Goal: Task Accomplishment & Management: Complete application form

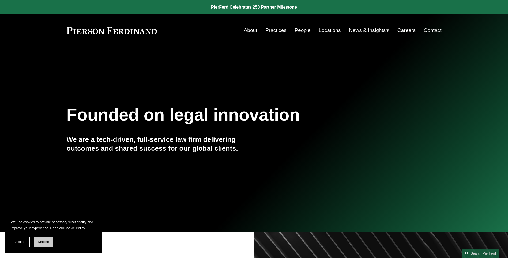
click at [44, 241] on span "Decline" at bounding box center [43, 242] width 11 height 4
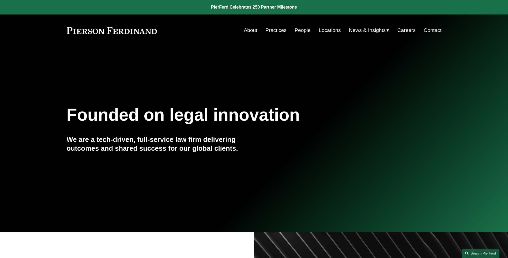
click at [409, 30] on link "Careers" at bounding box center [407, 30] width 18 height 10
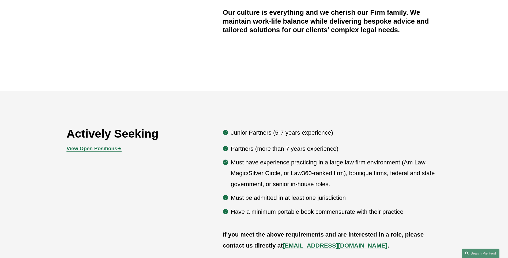
scroll to position [241, 0]
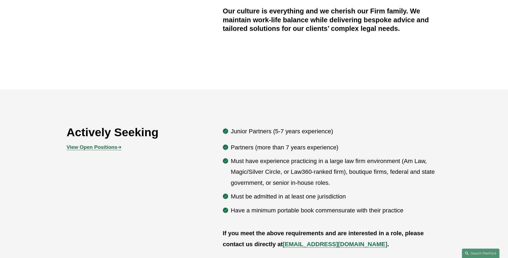
click at [98, 147] on strong "View Open Positions" at bounding box center [92, 147] width 51 height 6
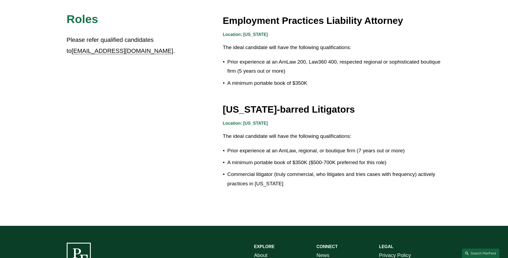
scroll to position [804, 0]
